Goal: Task Accomplishment & Management: Manage account settings

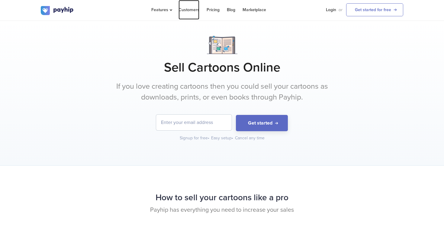
click at [184, 10] on link "Customers" at bounding box center [188, 10] width 21 height 20
click at [213, 122] on input "email" at bounding box center [194, 123] width 76 height 16
type input "life115425@gmail.com"
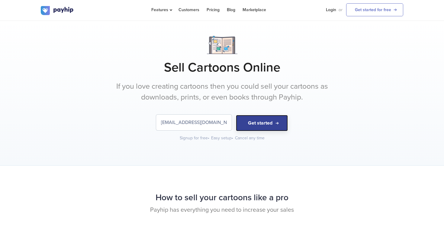
click at [256, 122] on button "Get started" at bounding box center [262, 123] width 52 height 17
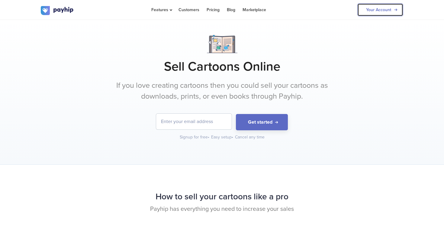
click at [391, 7] on link "Your Account" at bounding box center [380, 9] width 46 height 13
